Goal: Check status: Check status

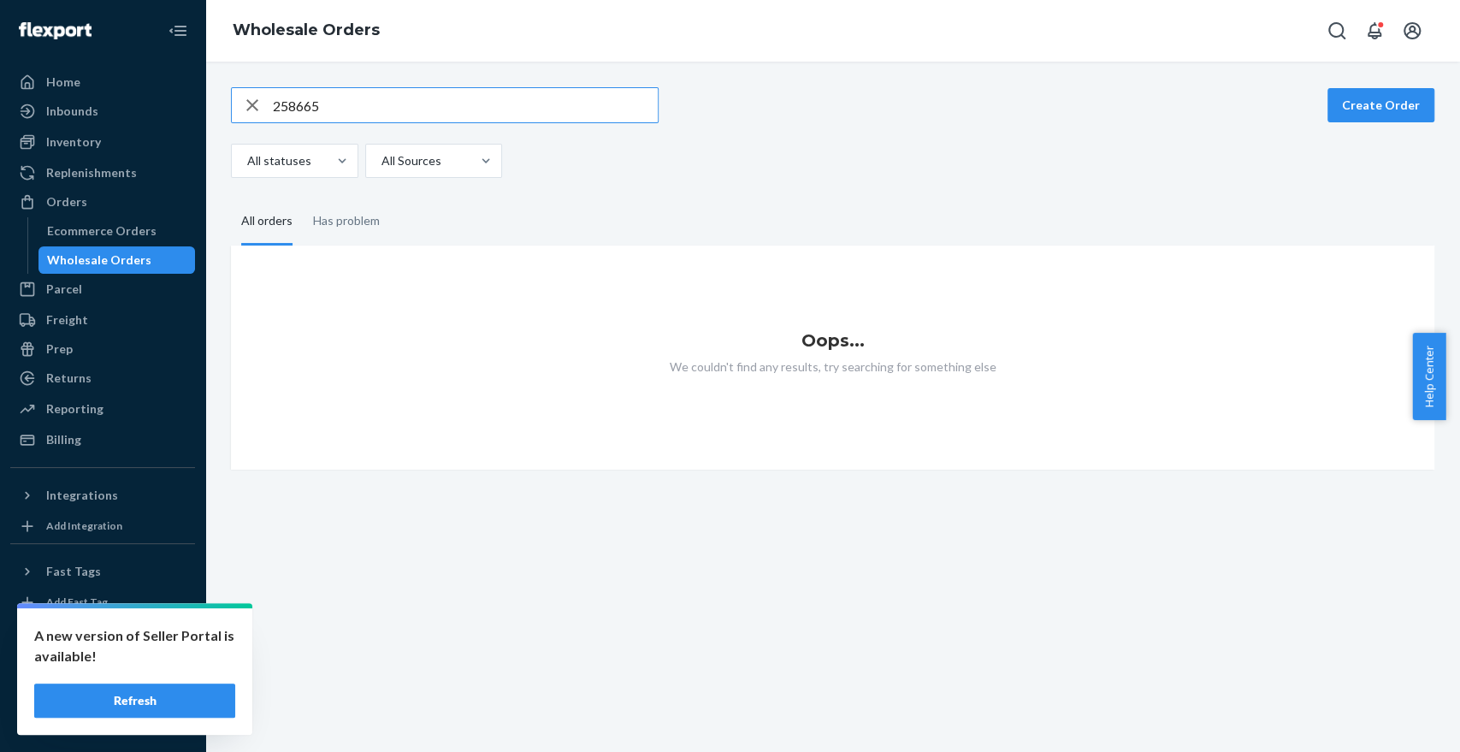
type input "258665"
click at [371, 107] on input "258665" at bounding box center [465, 105] width 385 height 34
click at [121, 217] on link "Ecommerce Orders" at bounding box center [116, 230] width 157 height 27
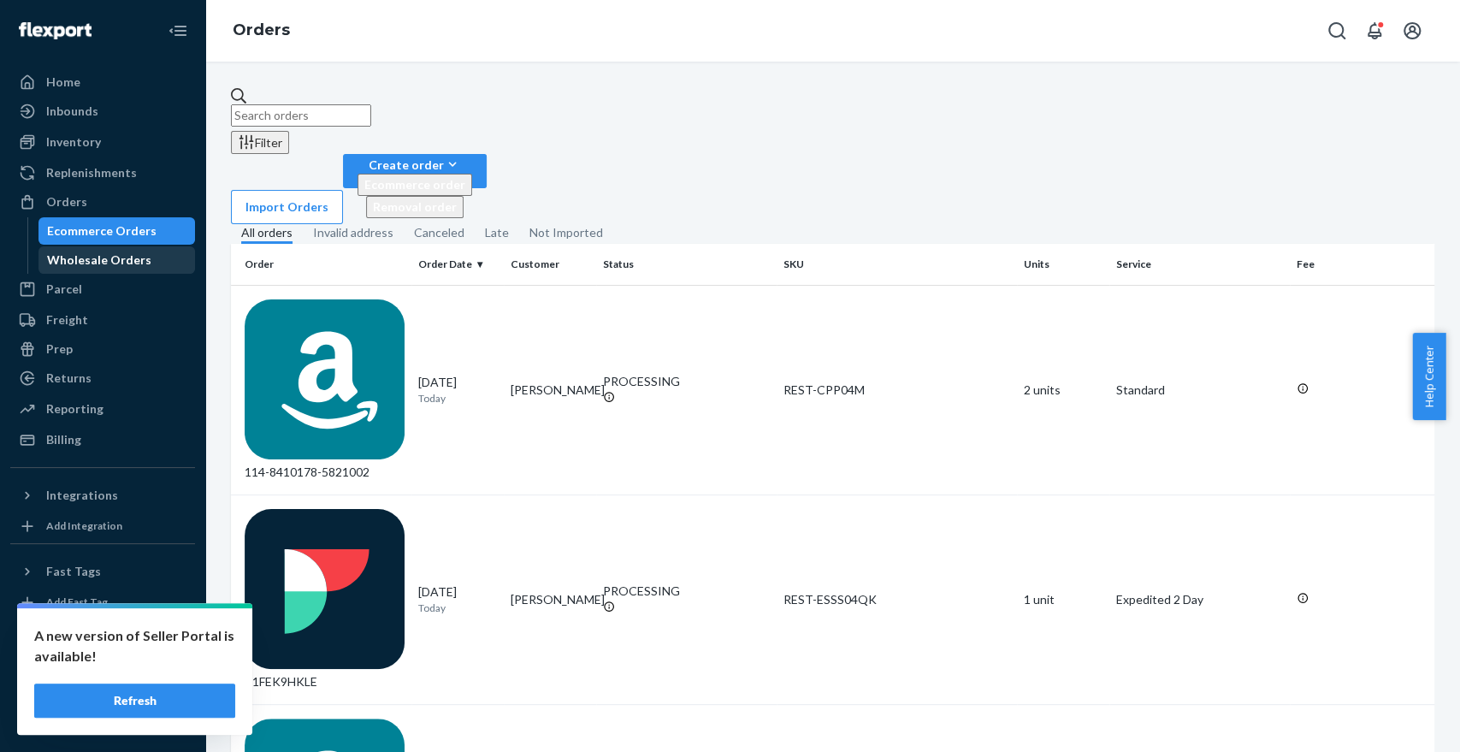
click at [97, 265] on div "Wholesale Orders" at bounding box center [99, 260] width 104 height 17
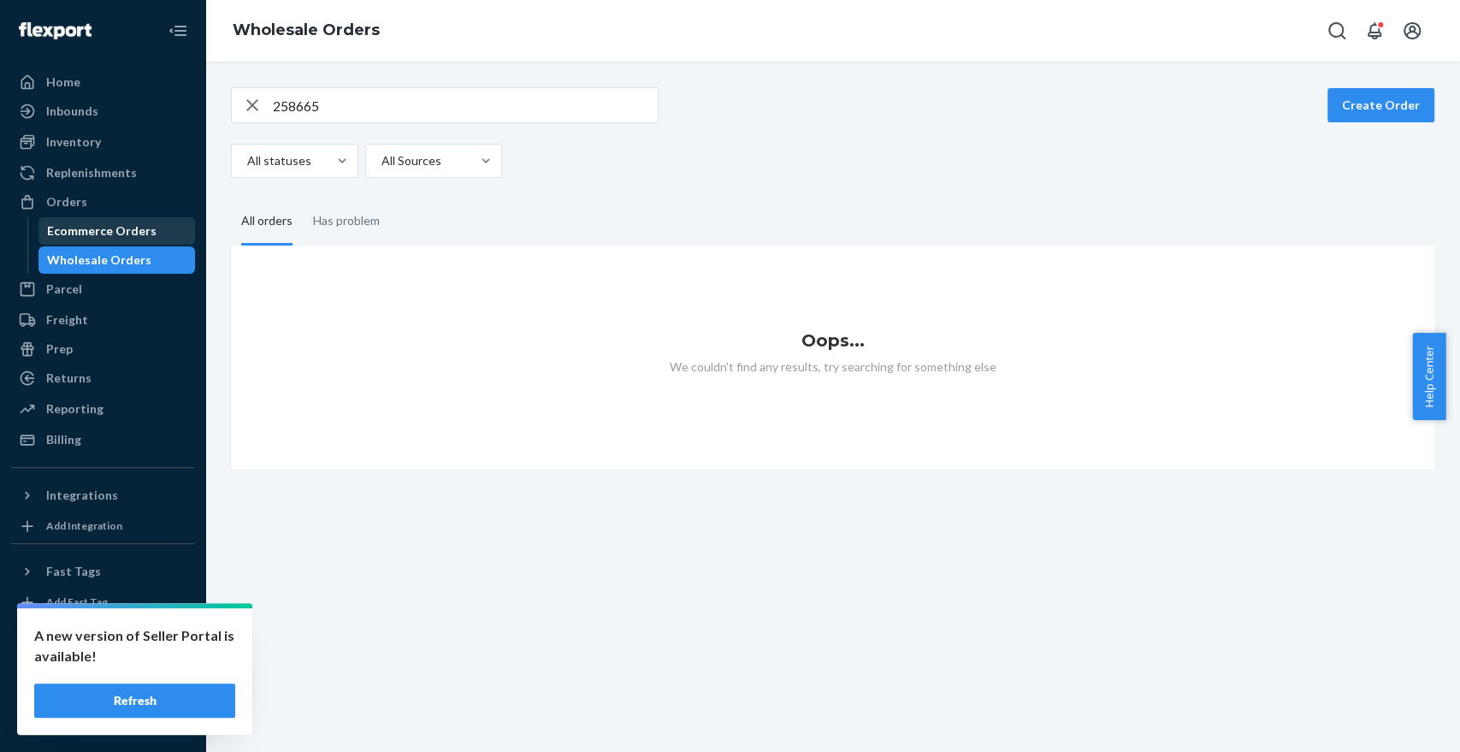
click at [130, 219] on div "Ecommerce Orders" at bounding box center [117, 231] width 154 height 24
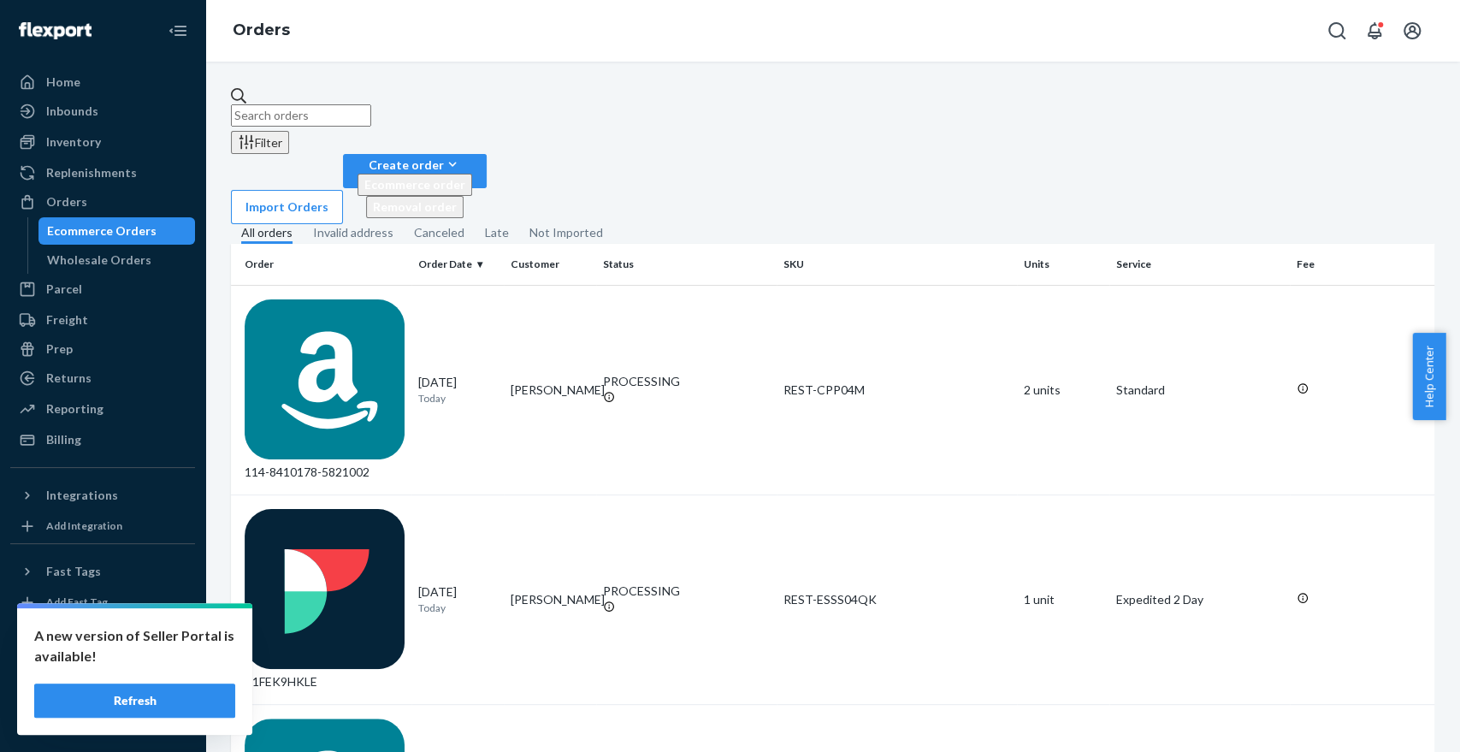
click at [336, 104] on input "text" at bounding box center [301, 115] width 140 height 22
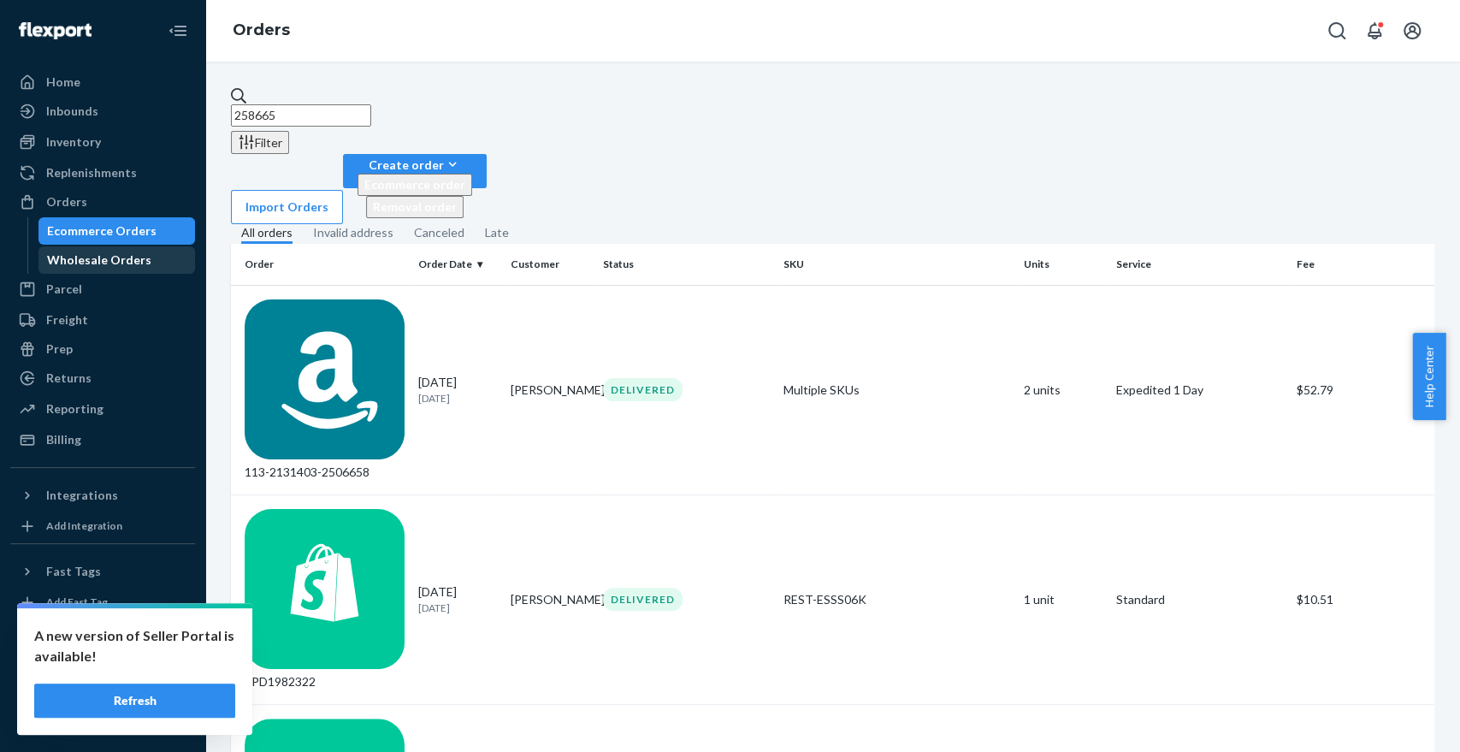
type input "258665"
click at [109, 268] on div "Wholesale Orders" at bounding box center [99, 260] width 104 height 17
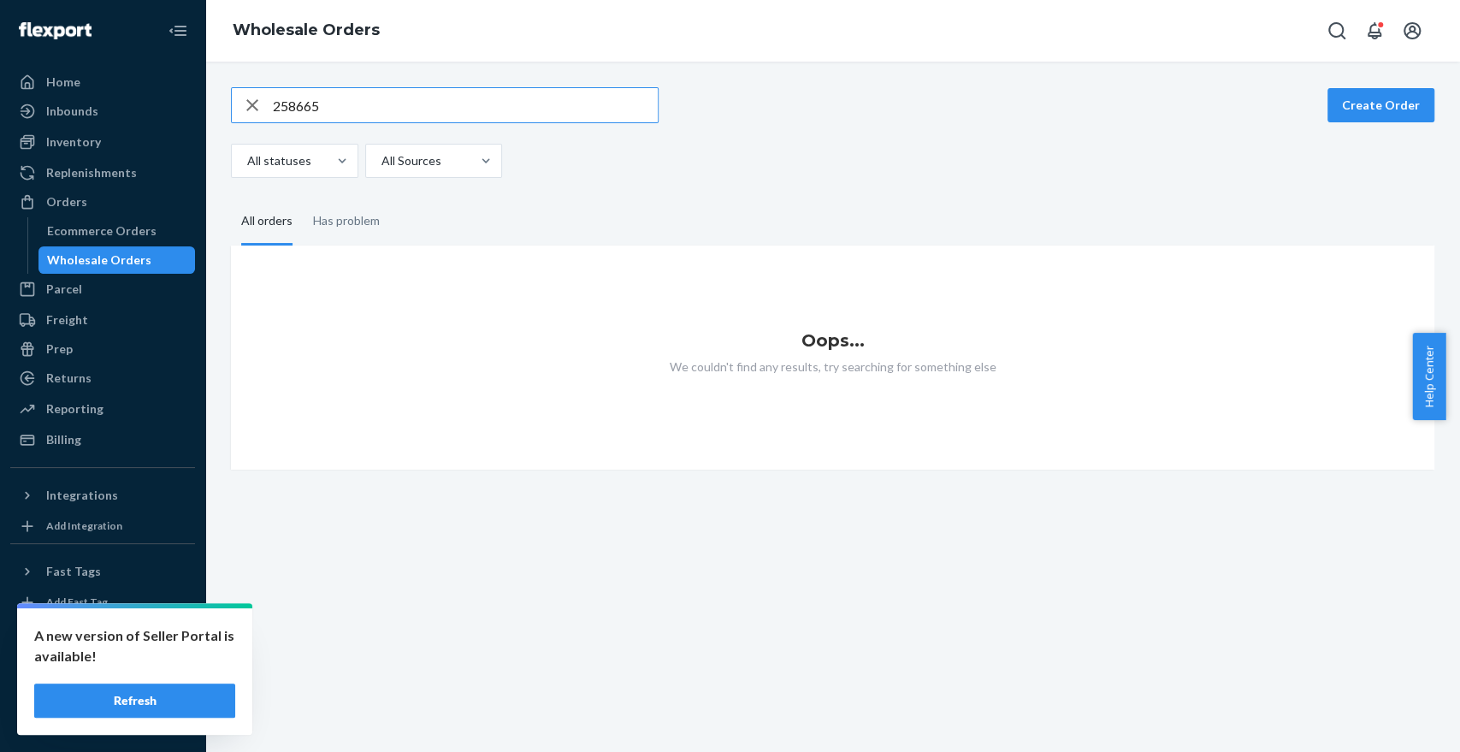
click at [364, 97] on input "258665" at bounding box center [465, 105] width 385 height 34
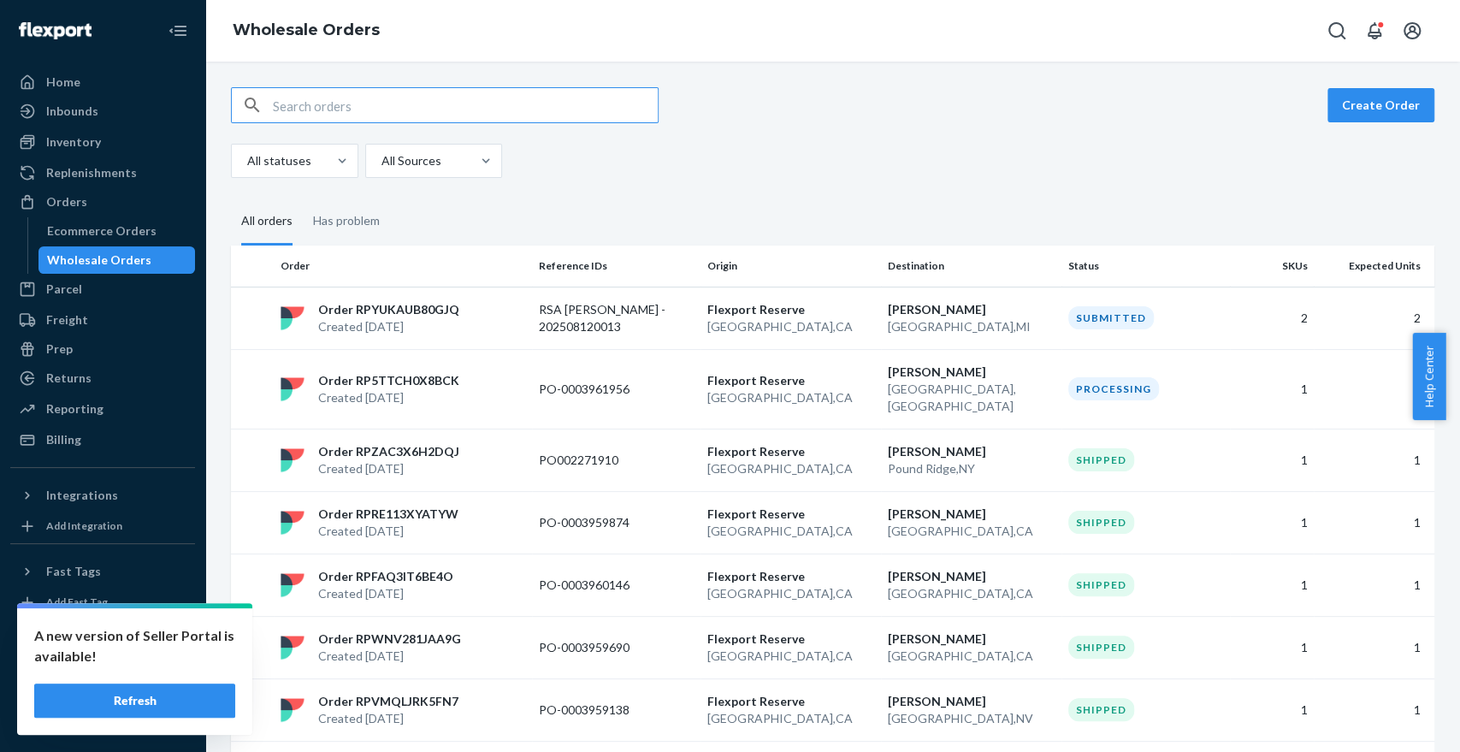
click at [204, 700] on button "Refresh" at bounding box center [134, 700] width 201 height 34
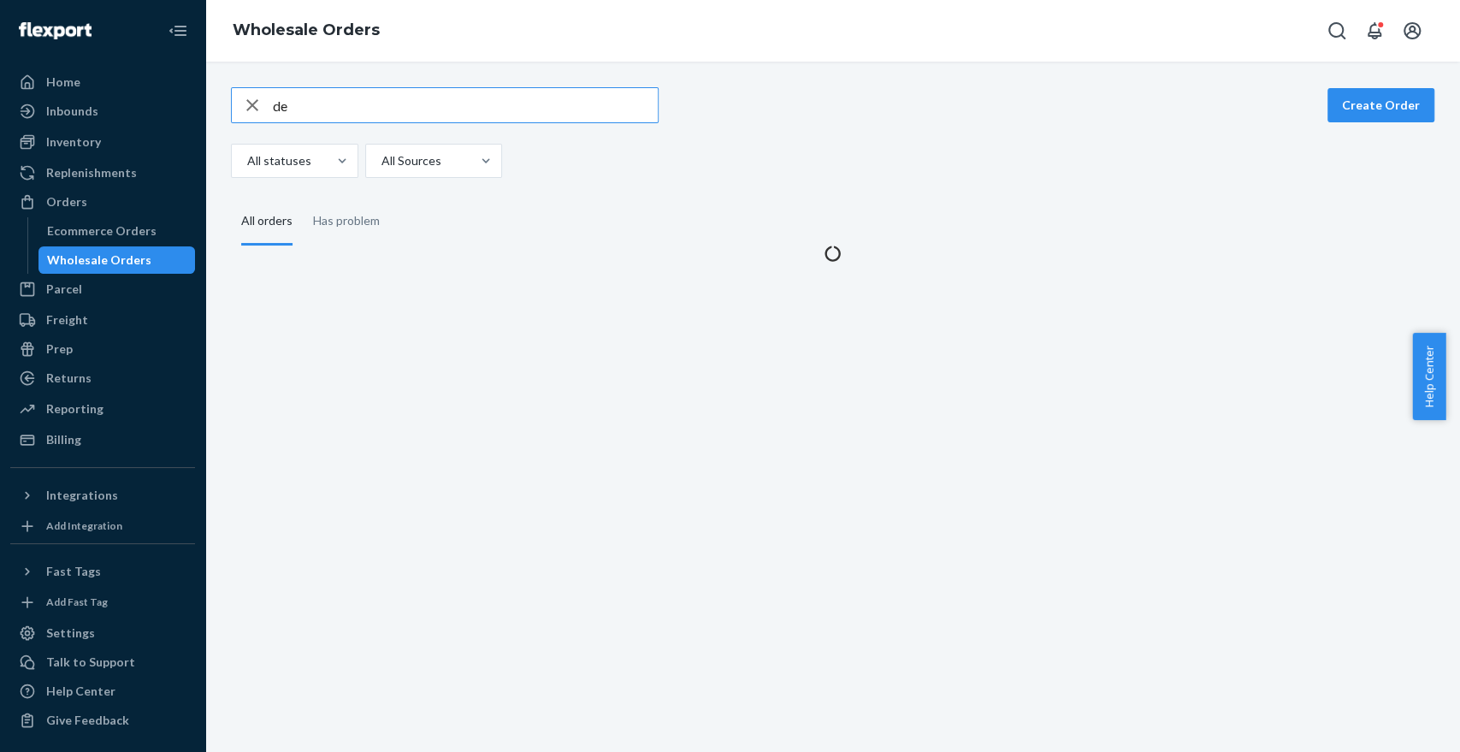
type input "d"
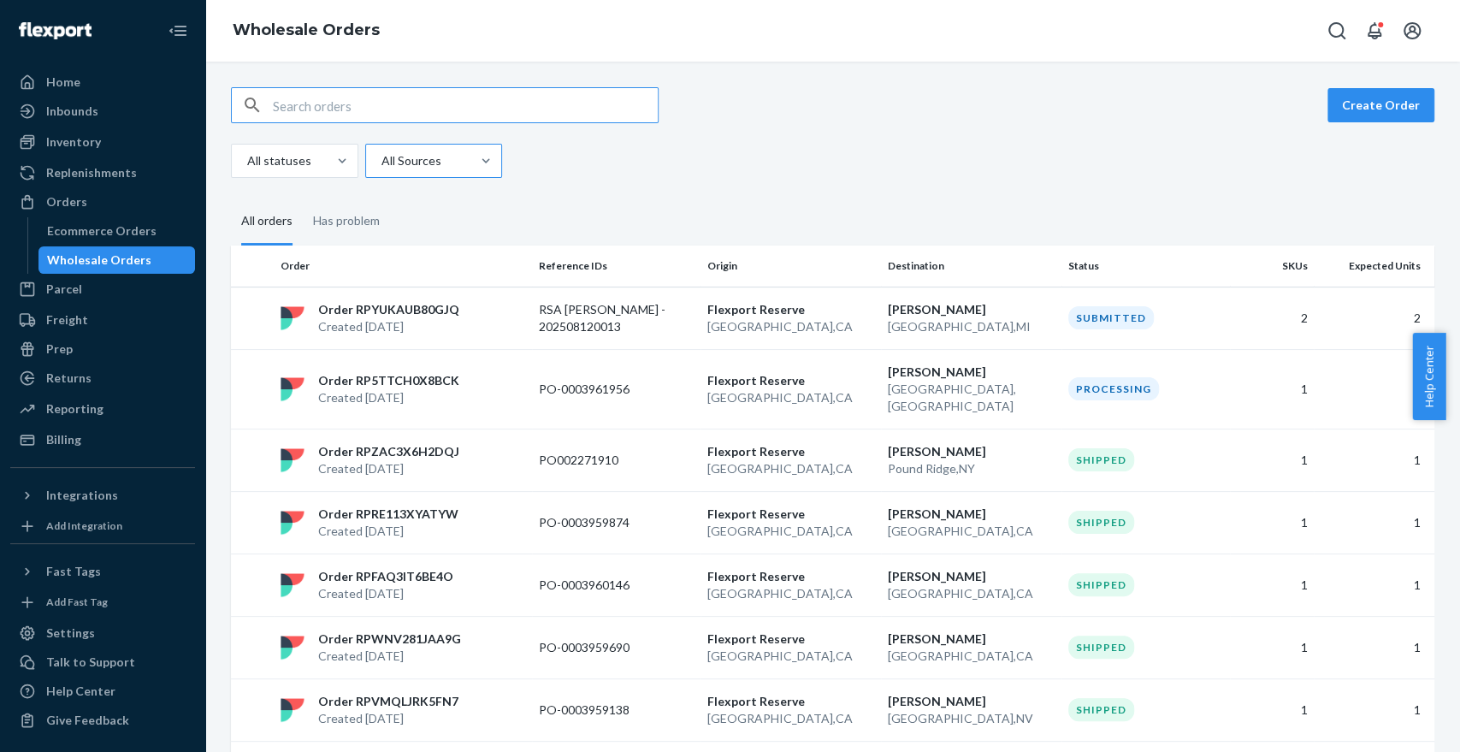
paste input "RPGH9O76OTM1C"
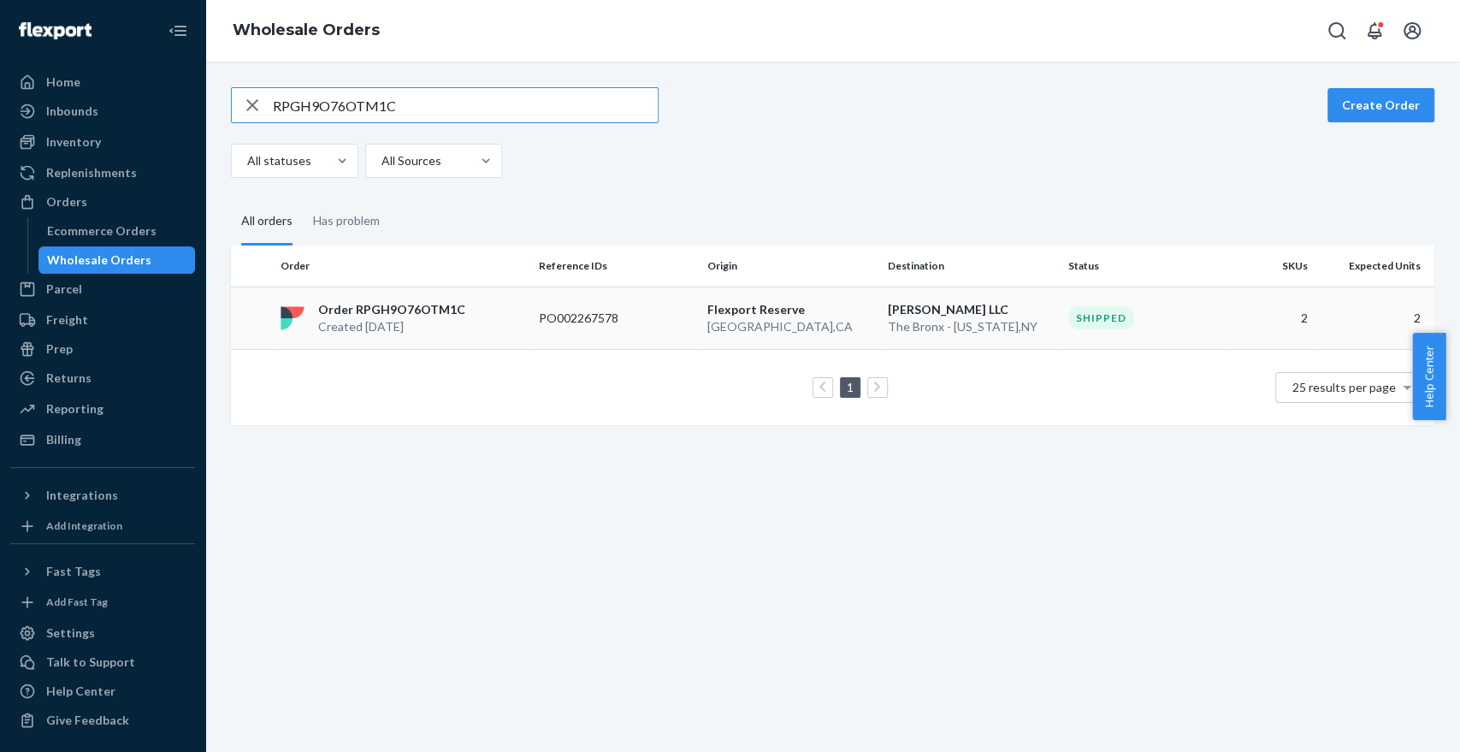
type input "RPGH9O76OTM1C"
click at [688, 317] on td "PO002267578" at bounding box center [616, 318] width 169 height 62
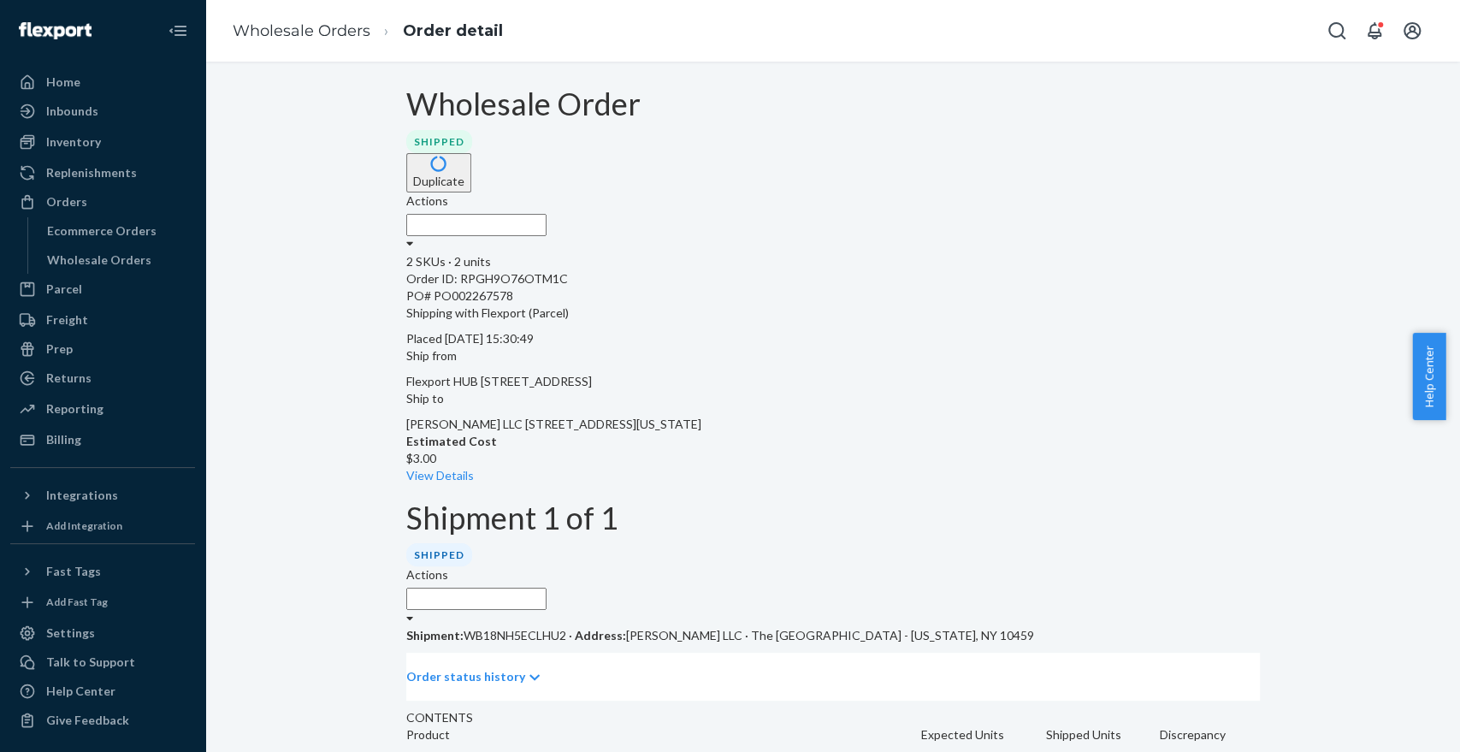
scroll to position [256, 0]
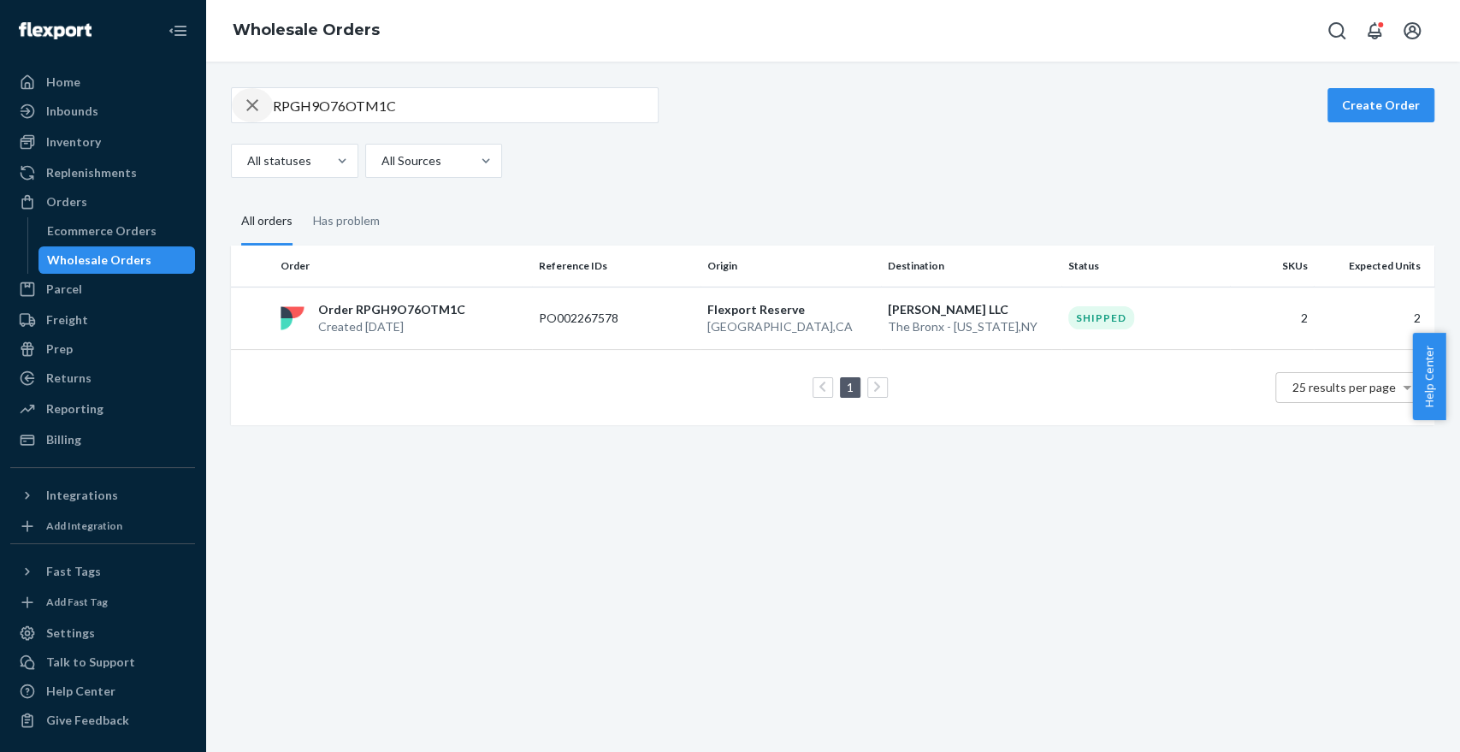
click at [257, 104] on icon "button" at bounding box center [252, 105] width 21 height 34
